Goal: Check status: Check status

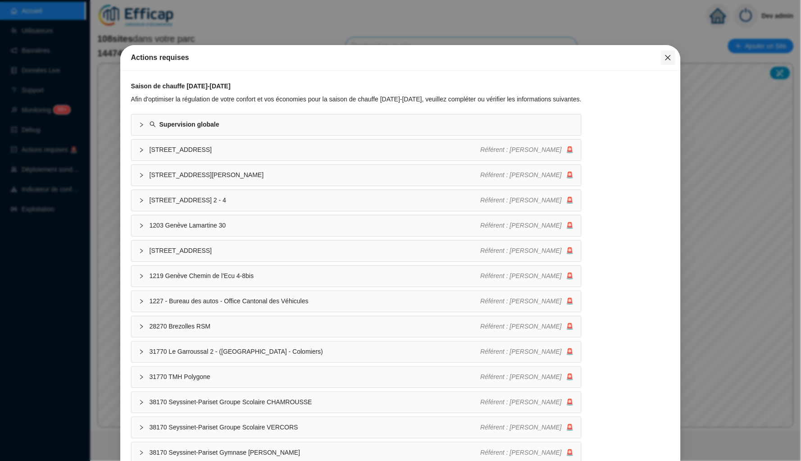
click at [668, 52] on button "Close" at bounding box center [668, 57] width 14 height 14
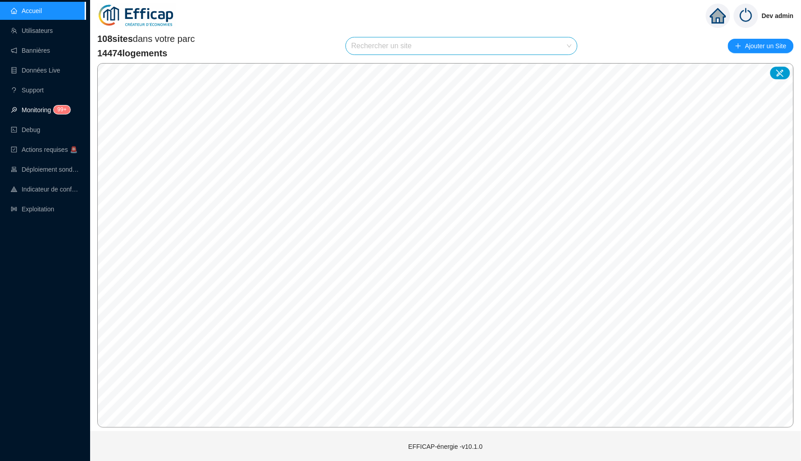
click at [70, 110] on sup "99+" at bounding box center [62, 109] width 16 height 9
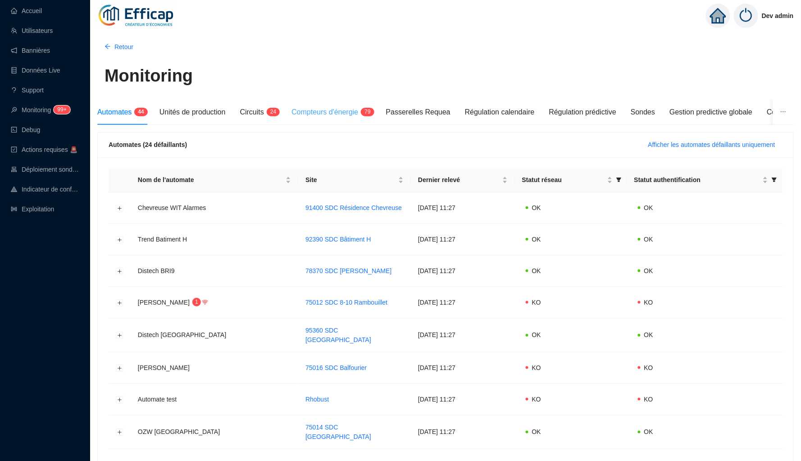
click at [341, 119] on div "Compteurs d'énergie 7 9" at bounding box center [331, 112] width 80 height 25
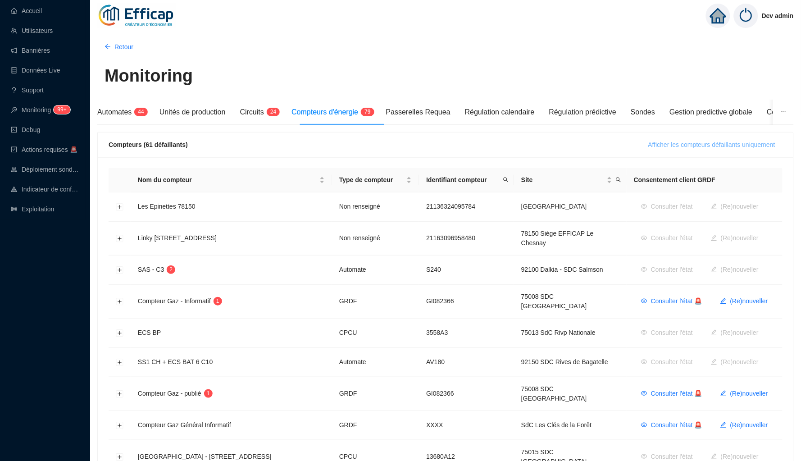
click at [702, 142] on span "Afficher les compteurs défaillants uniquement" at bounding box center [711, 144] width 127 height 9
